Goal: Complete application form

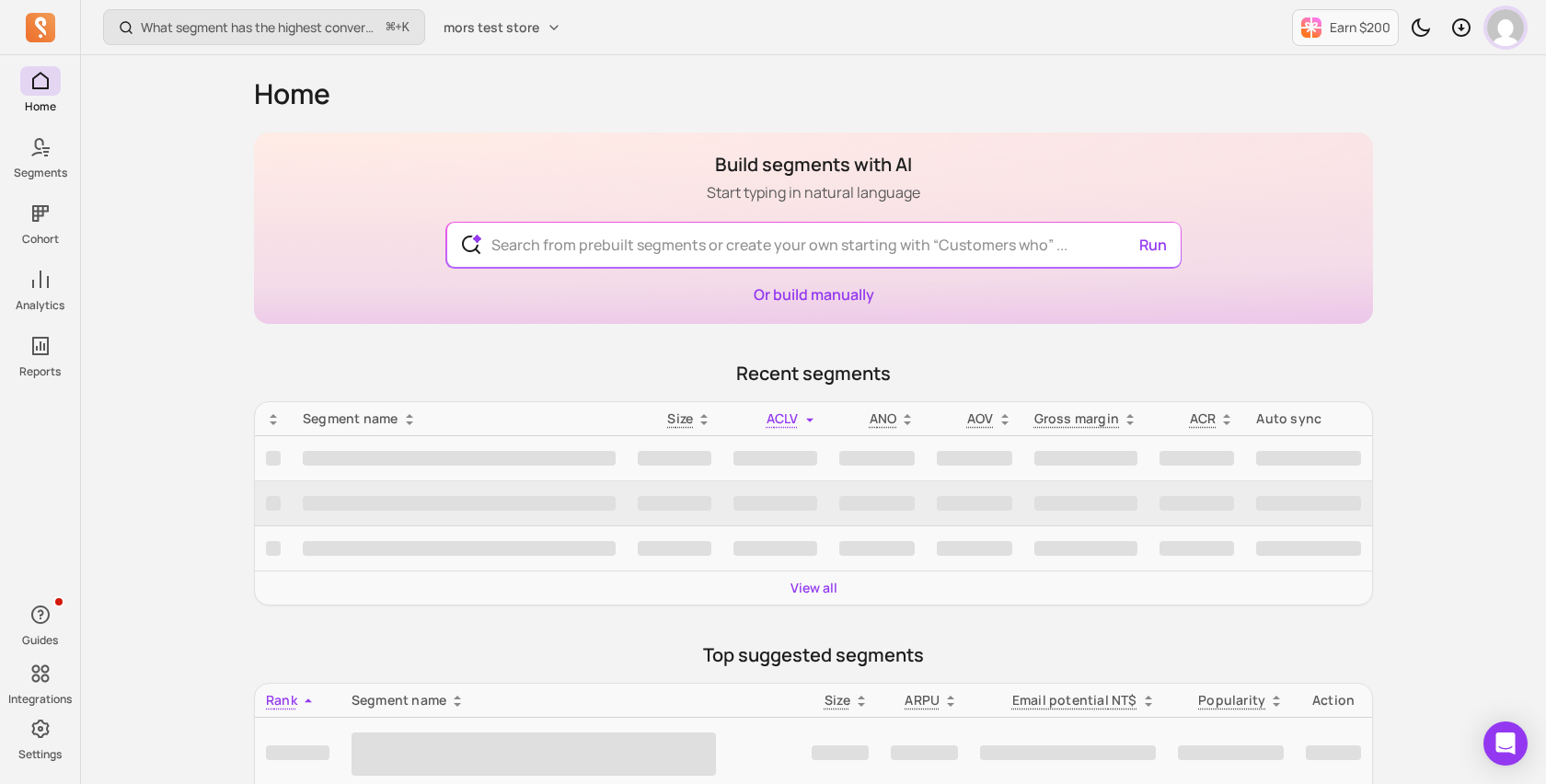
click at [1514, 36] on img "button" at bounding box center [1505, 27] width 37 height 37
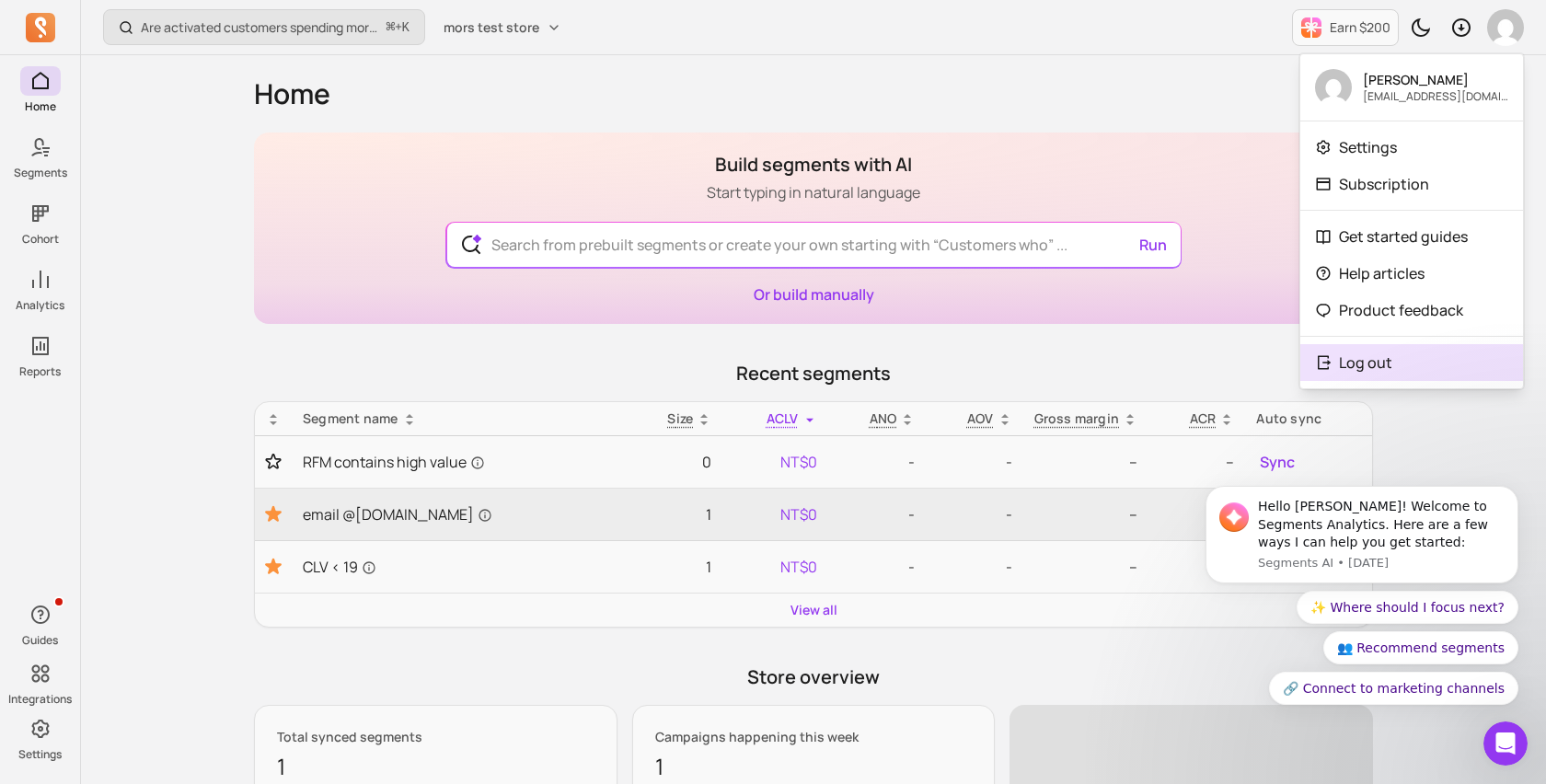
click at [1392, 370] on body "Hello [PERSON_NAME]! Welcome to Segments Analytics. Here are a few ways I can h…" at bounding box center [1362, 541] width 354 height 371
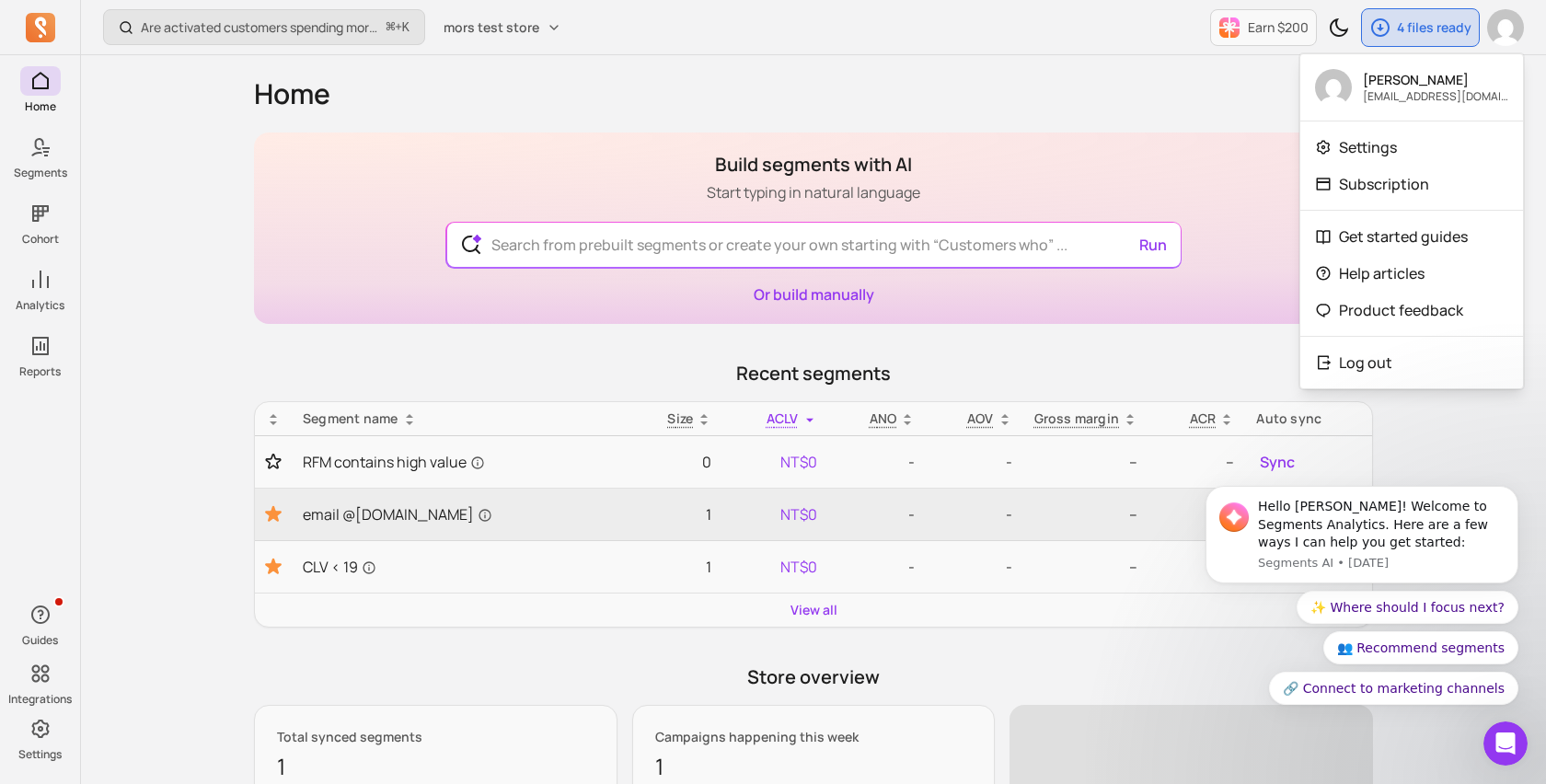
click at [1380, 359] on body "Hello [PERSON_NAME]! Welcome to Segments Analytics. Here are a few ways I can h…" at bounding box center [1362, 539] width 354 height 375
click at [1355, 362] on body "Hello [PERSON_NAME]! Welcome to Segments Analytics. Here are a few ways I can h…" at bounding box center [1362, 539] width 354 height 375
click at [825, 95] on h1 "Home" at bounding box center [813, 93] width 1119 height 33
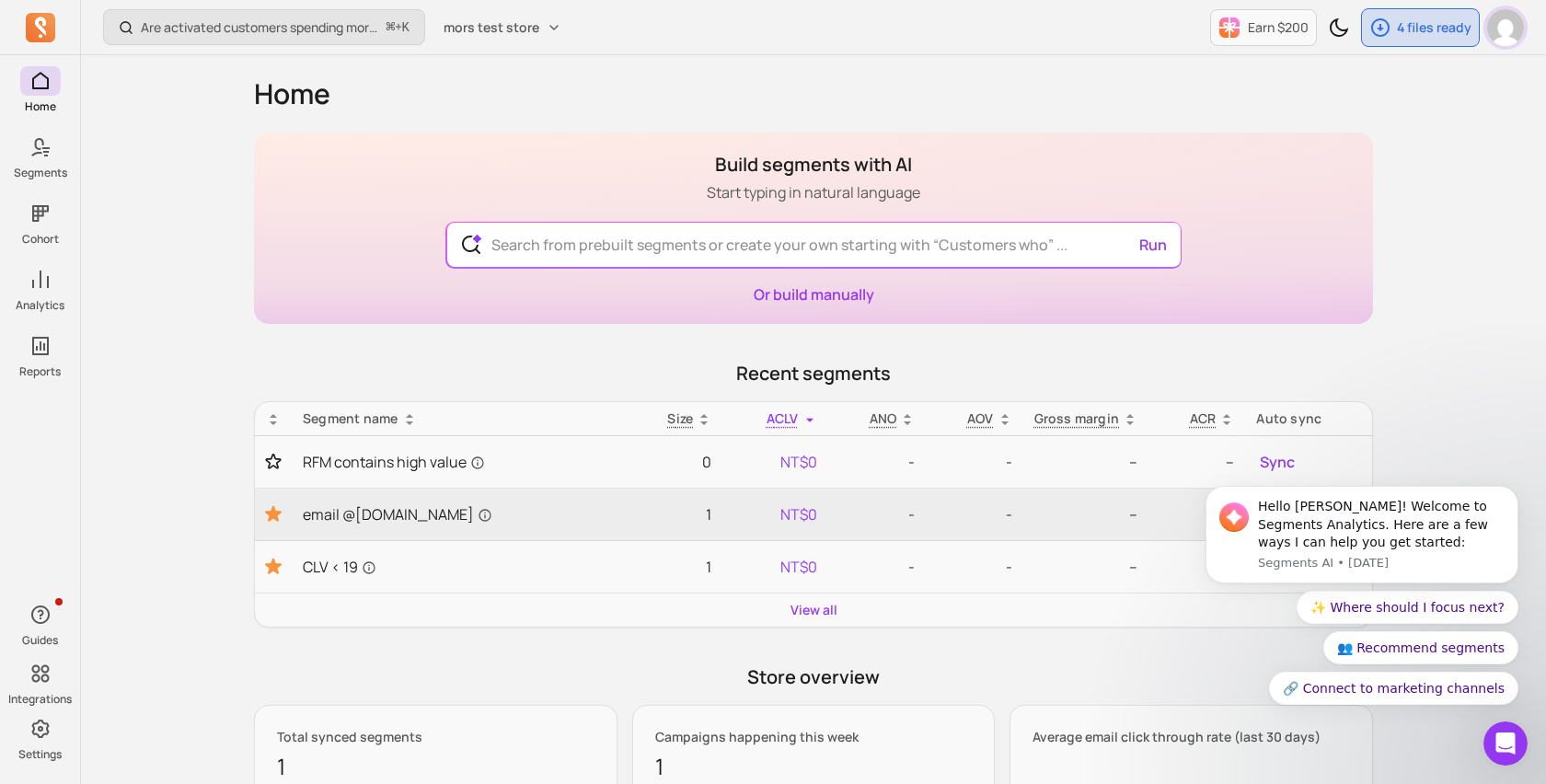
click at [1490, 29] on img "button" at bounding box center [1505, 27] width 37 height 37
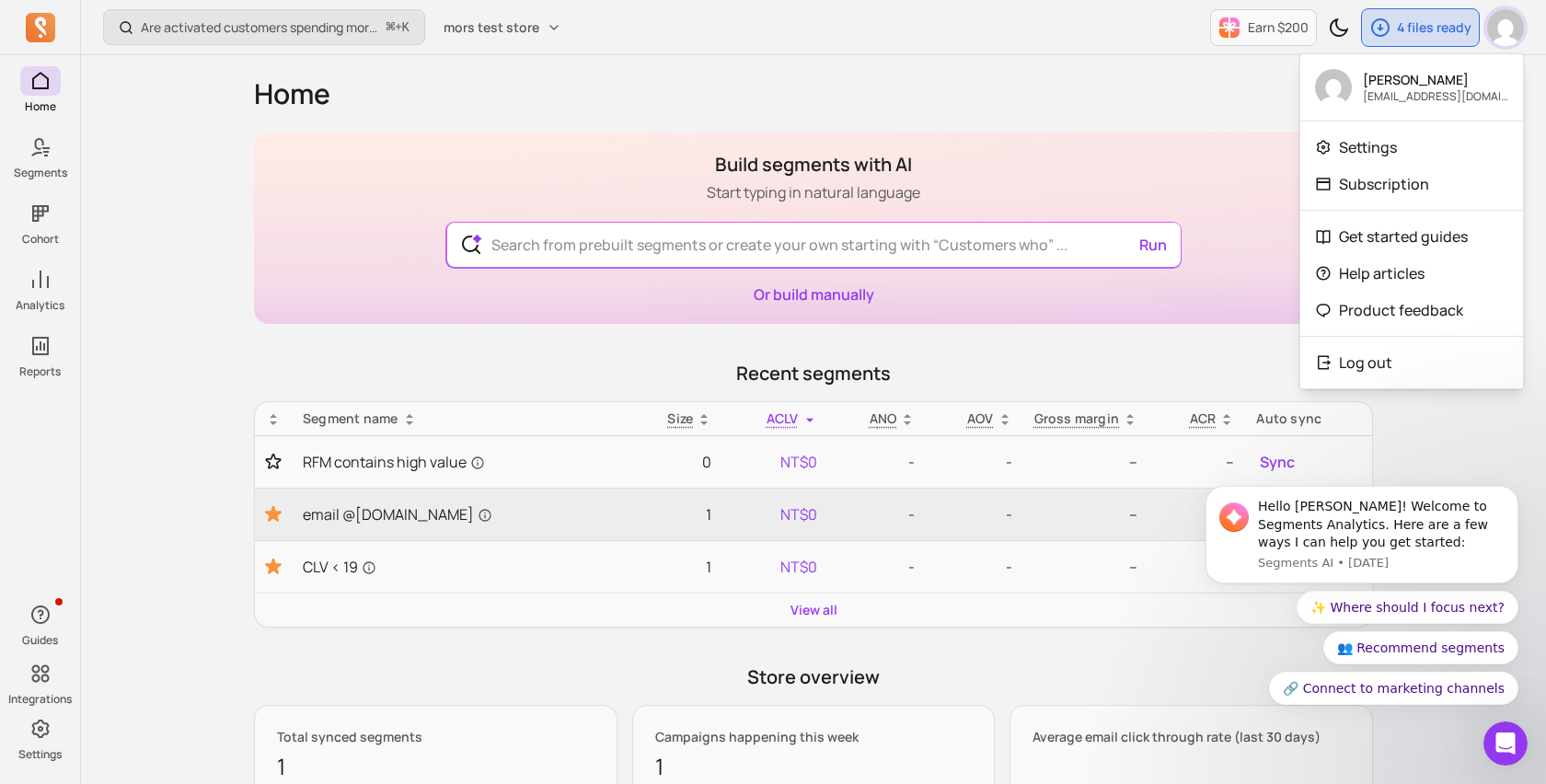
click at [1494, 29] on img "button" at bounding box center [1505, 27] width 37 height 37
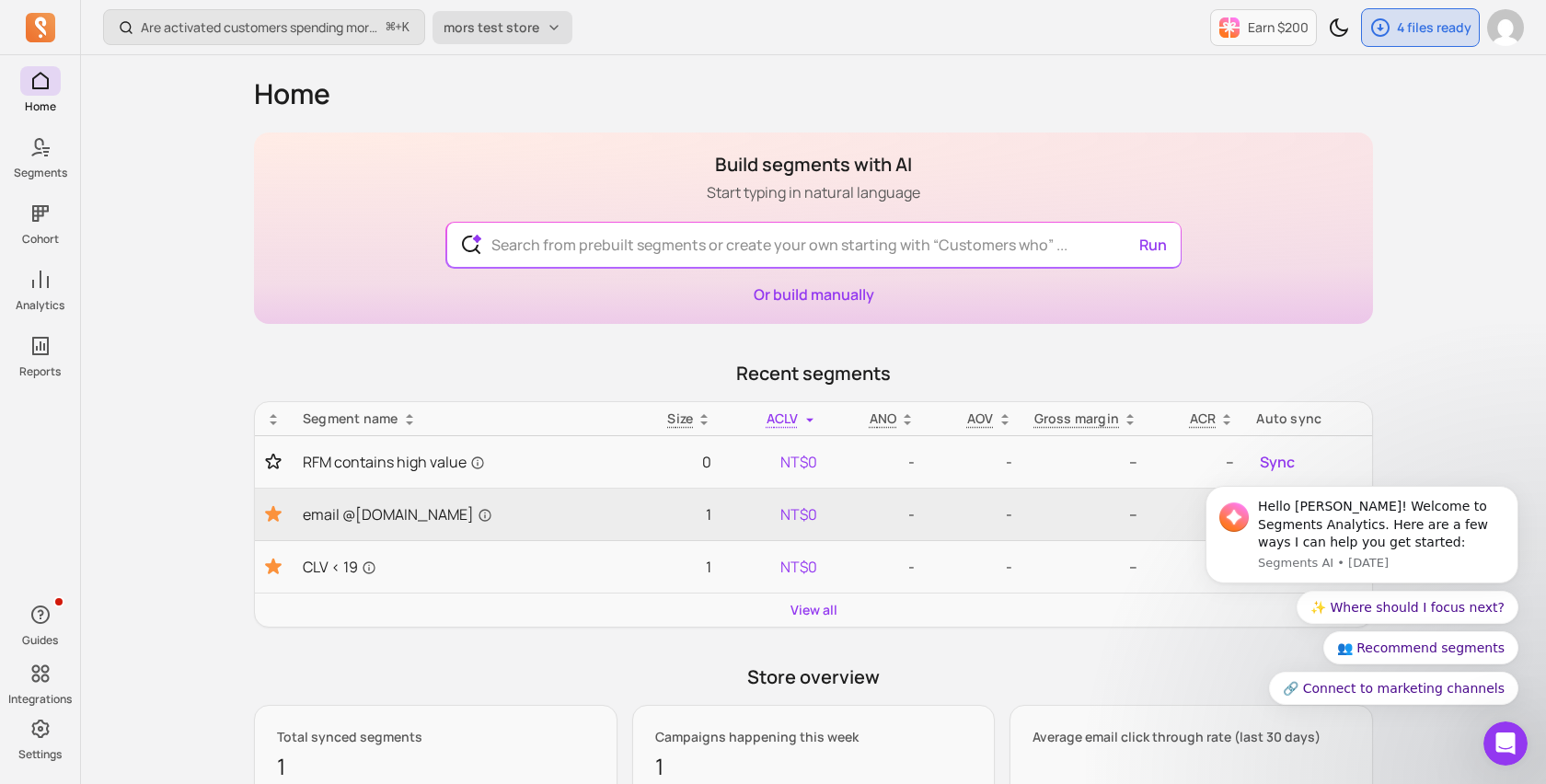
click at [503, 20] on span "mors test store" at bounding box center [492, 28] width 96 height 19
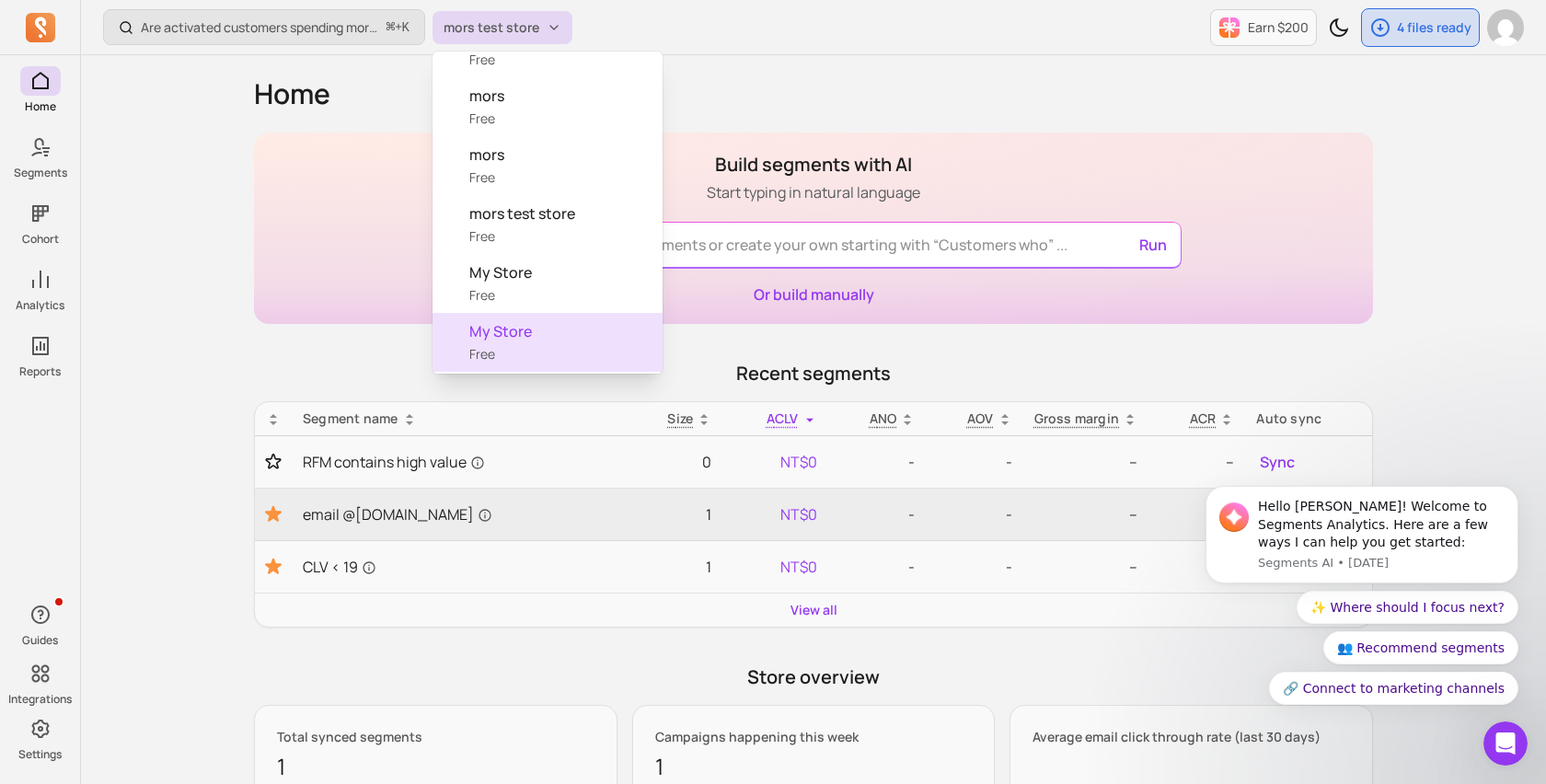
scroll to position [2454, 0]
click at [544, 290] on div "My Store Free" at bounding box center [547, 284] width 230 height 59
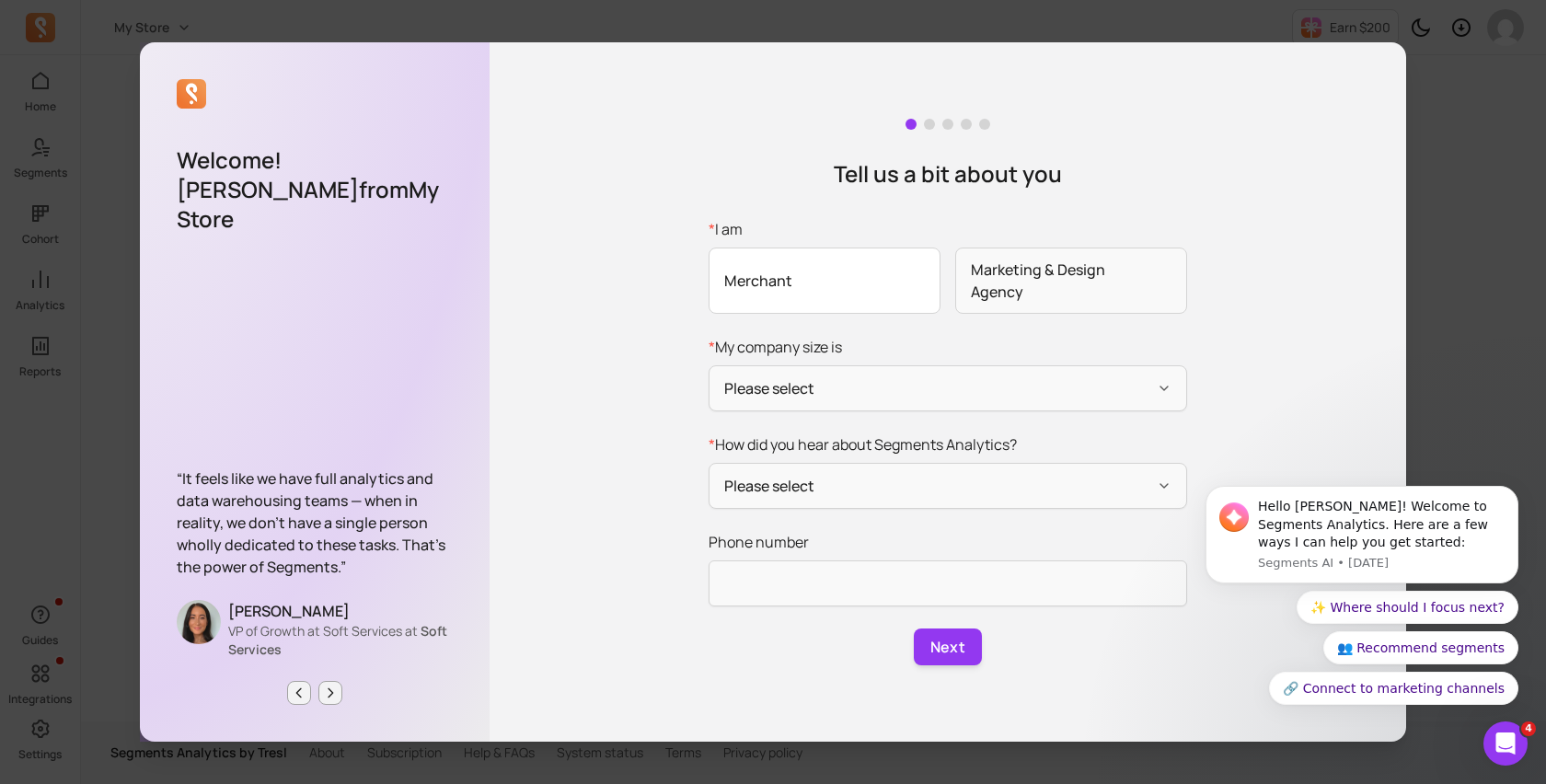
click at [820, 286] on span "Merchant" at bounding box center [825, 280] width 232 height 66
click at [0, 0] on input "* I am Merchant Marketing & Design Agency" at bounding box center [0, 0] width 0 height 0
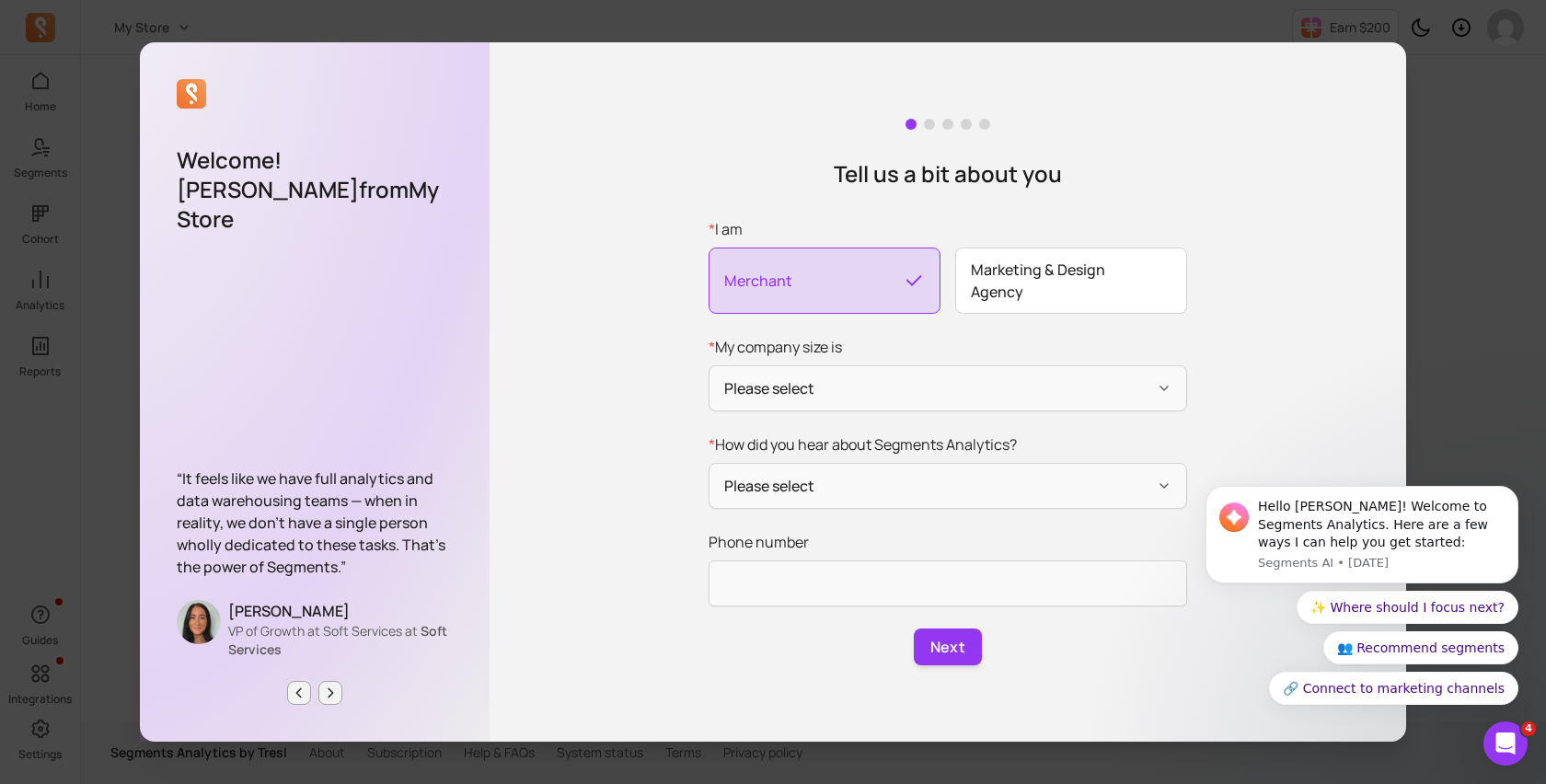
click at [1049, 299] on span "Marketing & Design Agency" at bounding box center [1071, 280] width 232 height 66
click at [0, 0] on input "* I am Merchant Marketing & Design Agency" at bounding box center [0, 0] width 0 height 0
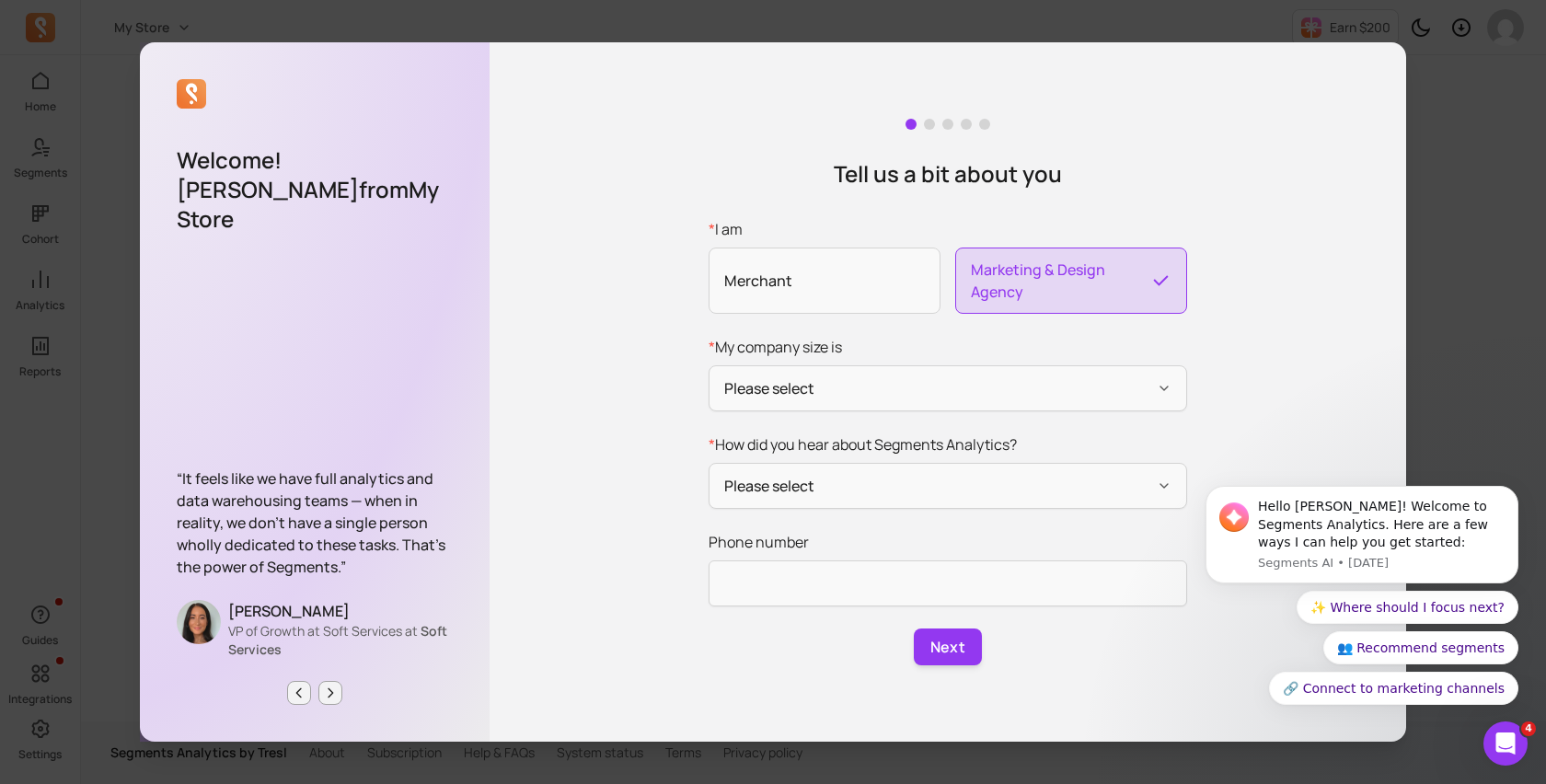
click at [841, 329] on form "* I am Merchant Marketing & Design Agency * My company size is Please select * …" at bounding box center [948, 442] width 479 height 447
click at [826, 416] on form "* I am Merchant Marketing & Design Agency * My company size is Please select * …" at bounding box center [948, 442] width 479 height 447
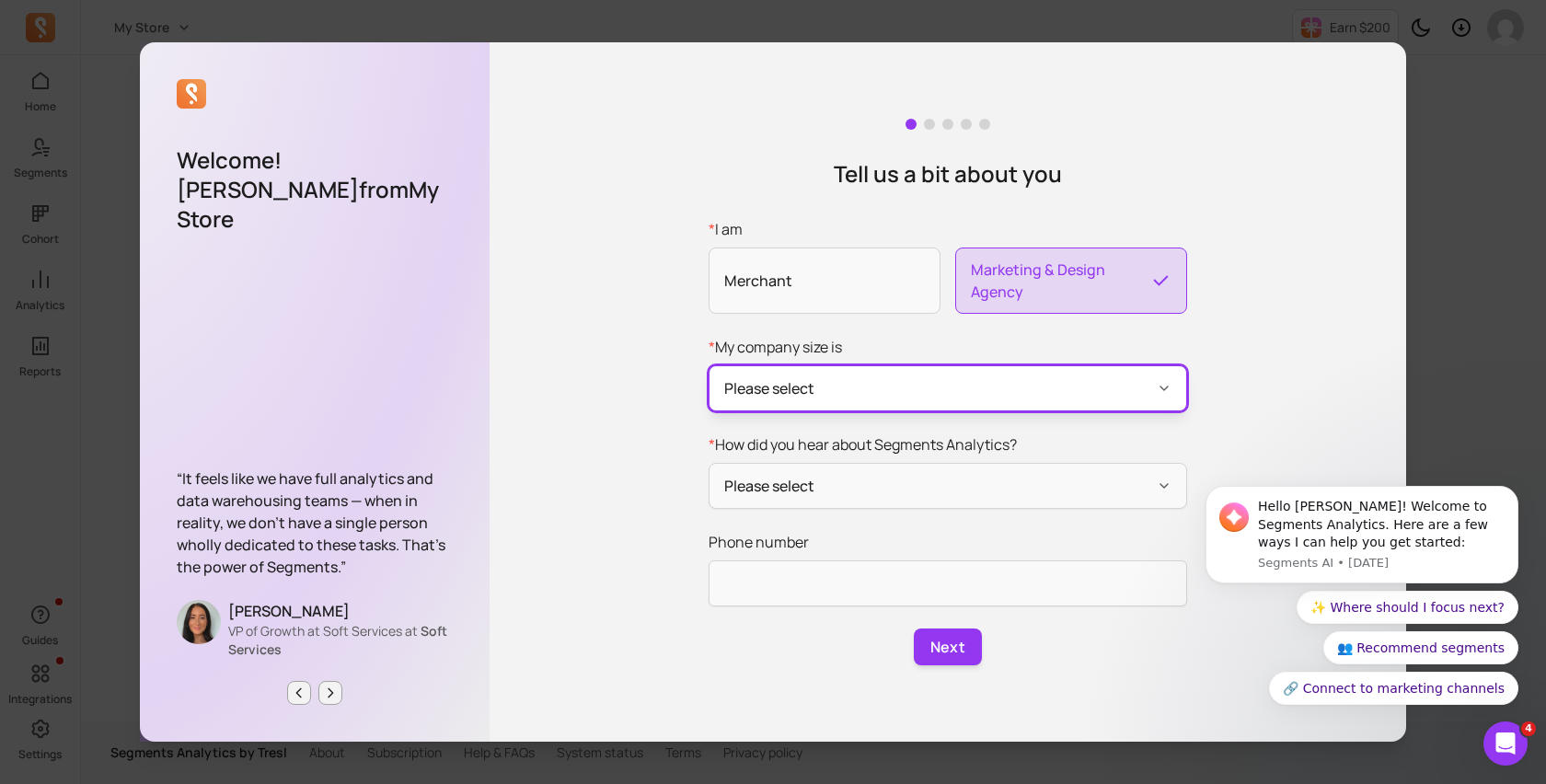
click at [836, 410] on button "Please select" at bounding box center [948, 388] width 479 height 46
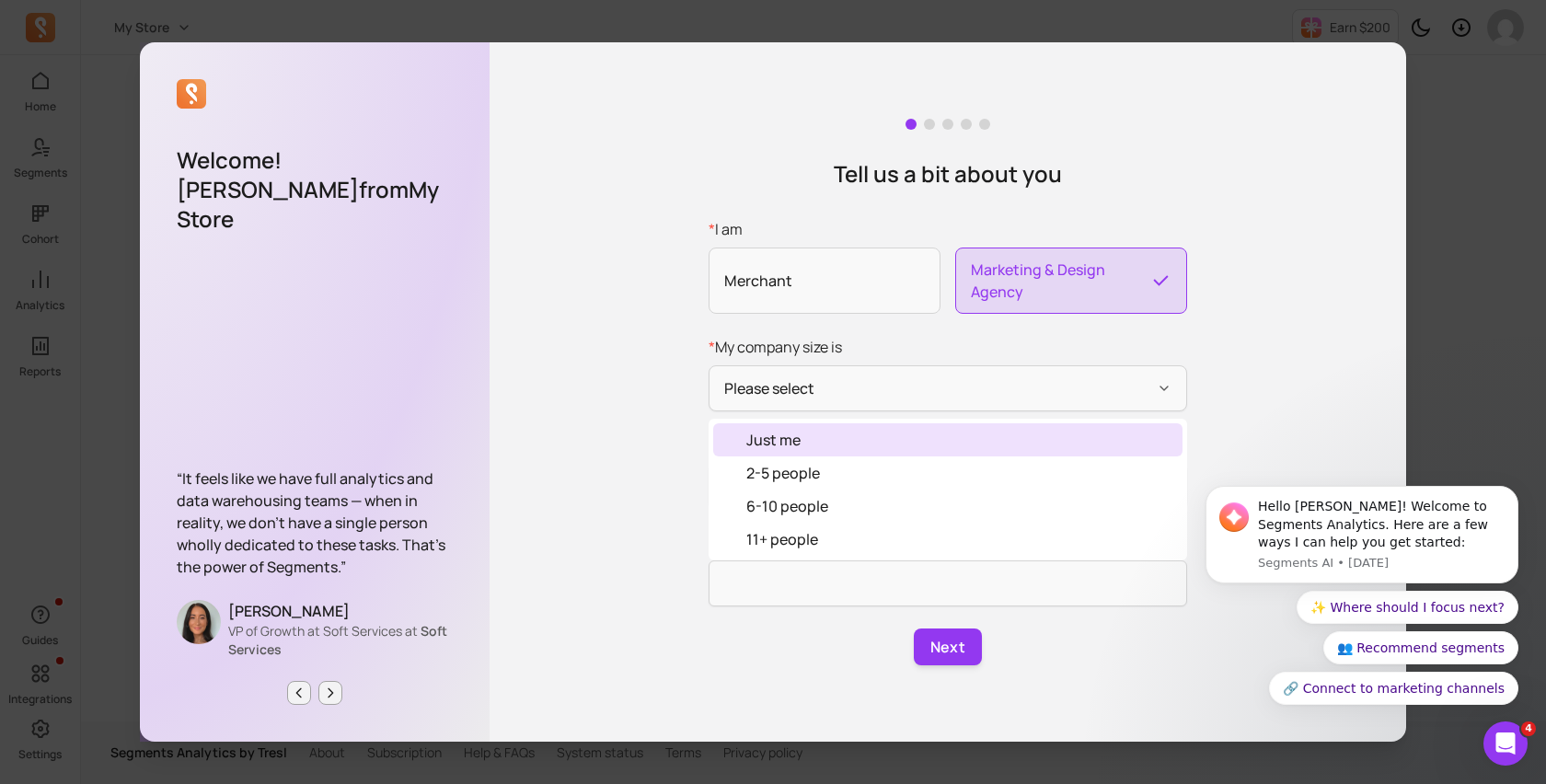
click at [836, 438] on div "Just me" at bounding box center [947, 439] width 469 height 33
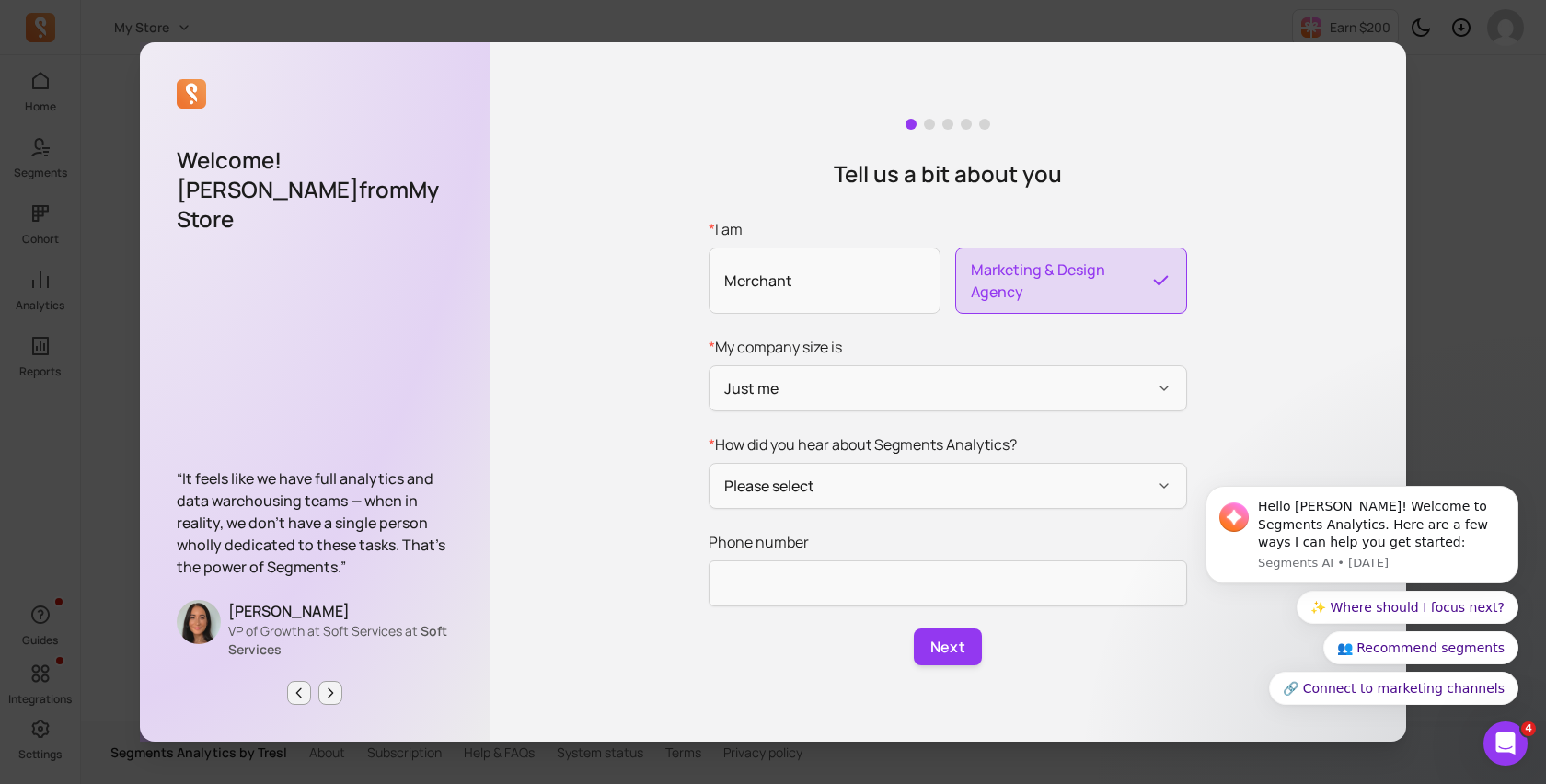
click at [811, 208] on div "Tell us a bit about you * I am Merchant Marketing & Design Agency * My company …" at bounding box center [948, 392] width 917 height 699
drag, startPoint x: 883, startPoint y: 195, endPoint x: 1002, endPoint y: 194, distance: 119.0
click at [1002, 194] on div "Tell us a bit about you * I am Merchant Marketing & Design Agency * My company …" at bounding box center [948, 392] width 917 height 699
